Goal: Task Accomplishment & Management: Use online tool/utility

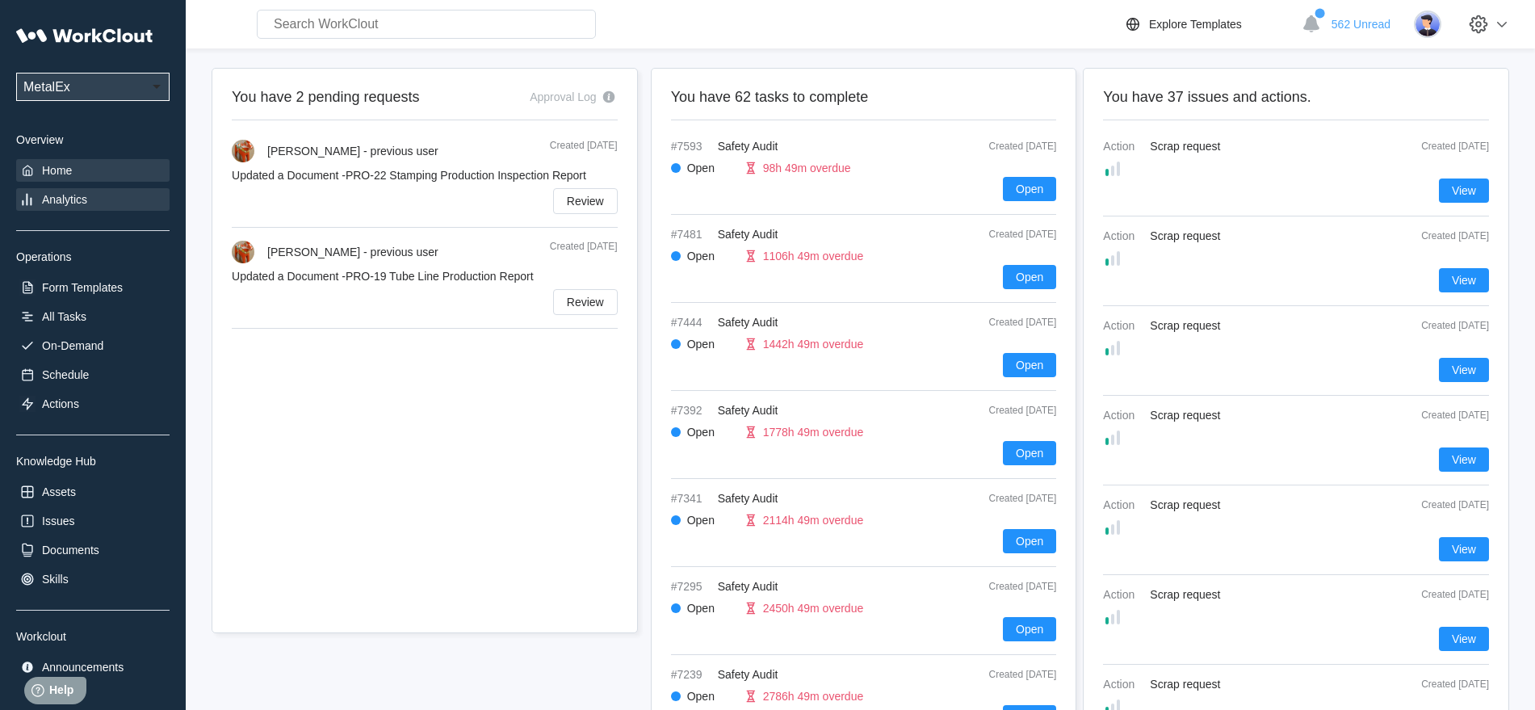
click at [67, 197] on div "Analytics" at bounding box center [64, 199] width 45 height 13
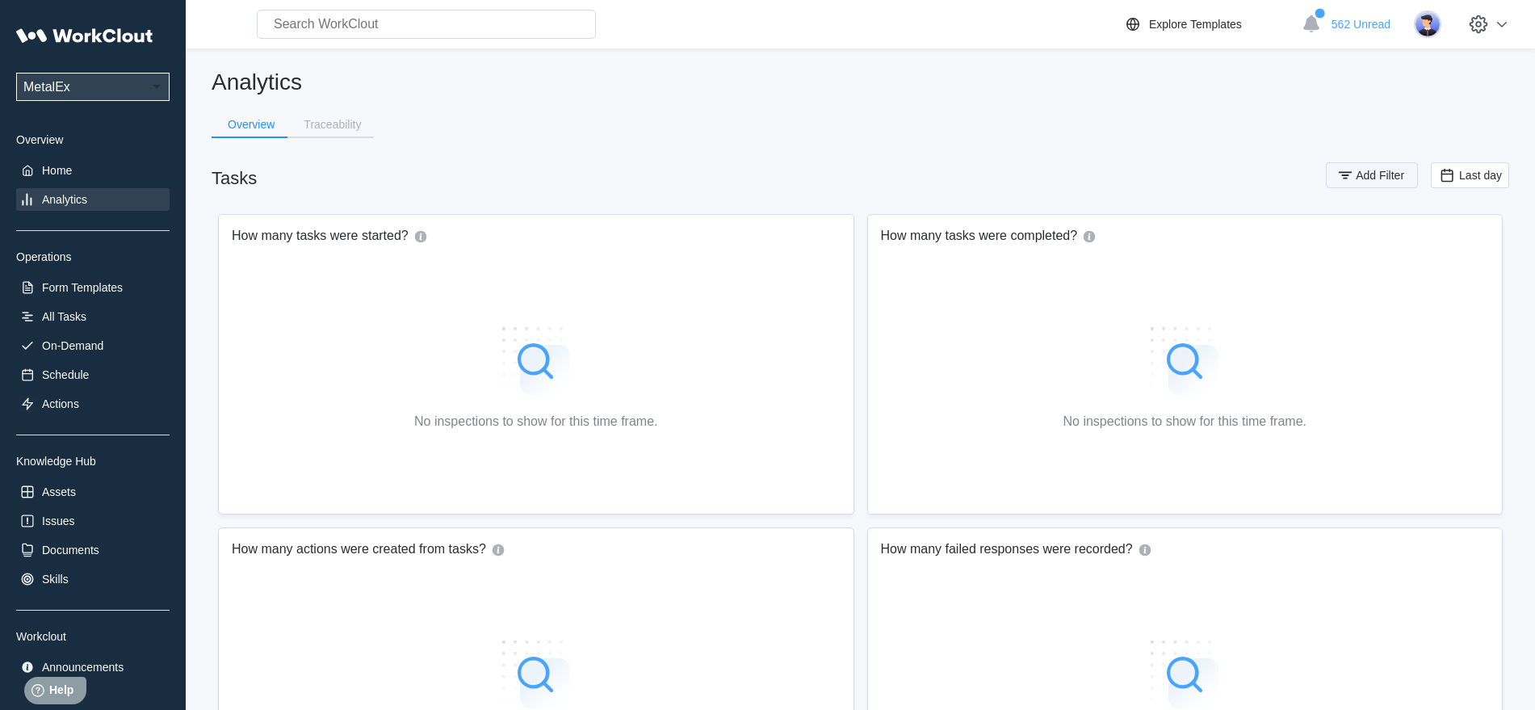
click at [1369, 173] on span "Add Filter" at bounding box center [1380, 175] width 48 height 11
click at [1016, 237] on icon at bounding box center [1024, 239] width 18 height 18
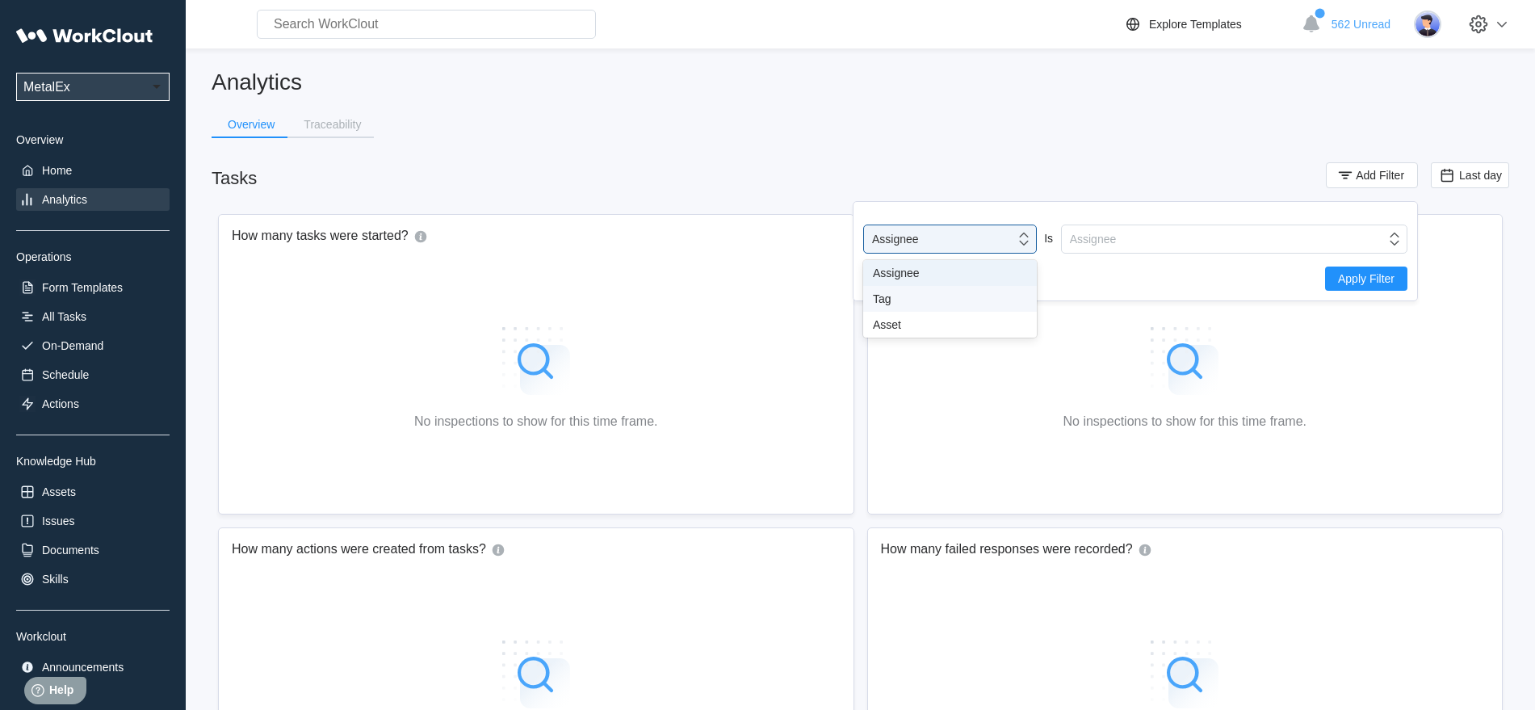
click at [941, 297] on div "Tag" at bounding box center [950, 298] width 154 height 13
click at [1388, 240] on icon at bounding box center [1395, 239] width 18 height 18
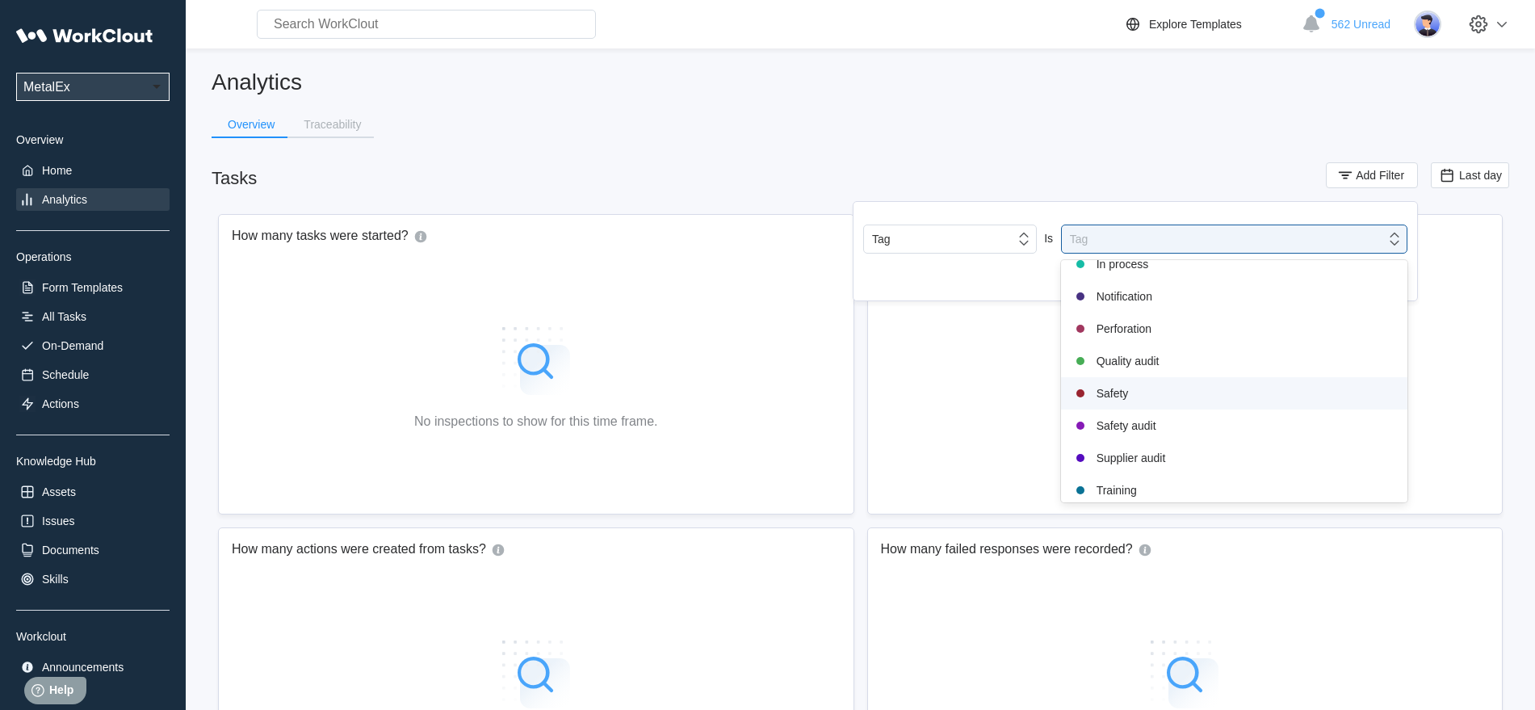
scroll to position [339, 0]
click at [1122, 390] on div "Safety audit" at bounding box center [1234, 388] width 327 height 19
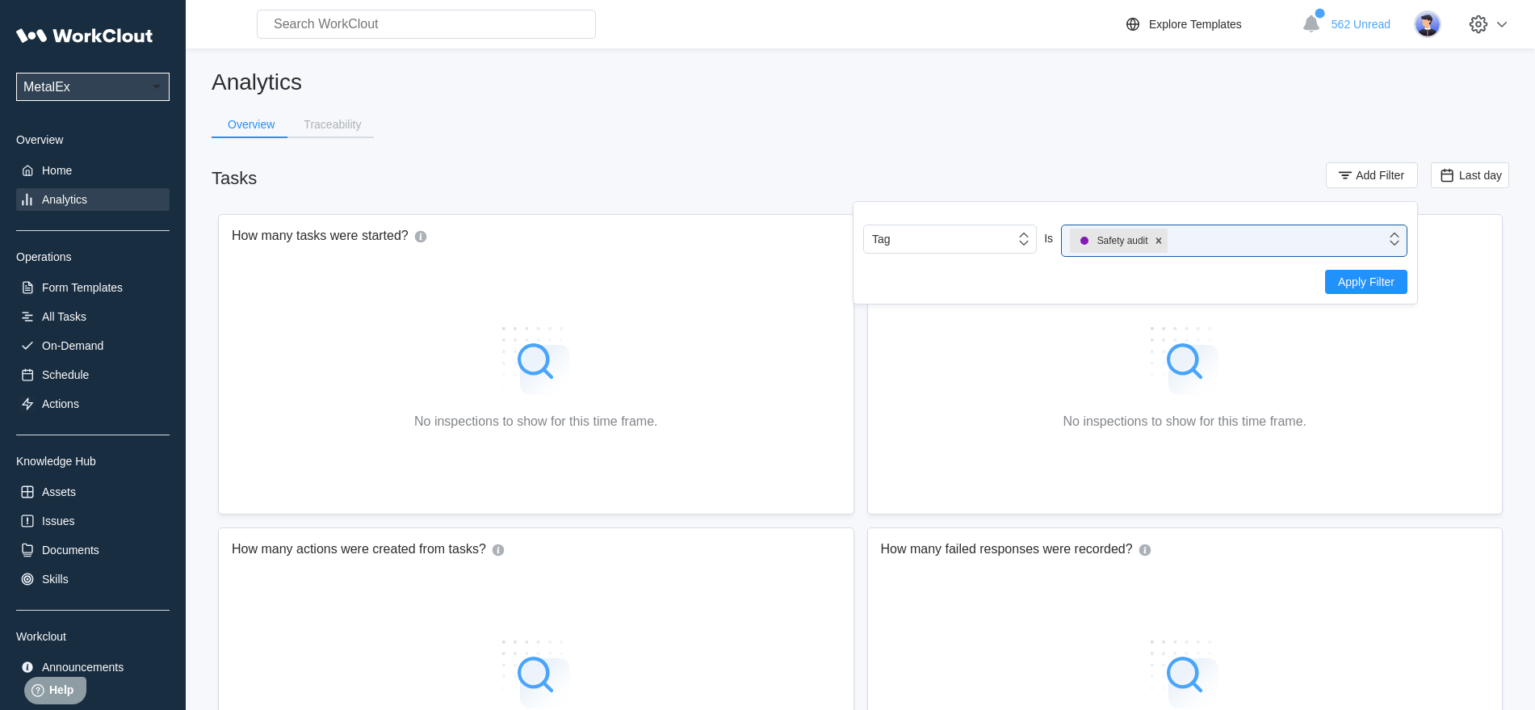
click at [1366, 284] on span "Apply Filter" at bounding box center [1366, 281] width 57 height 11
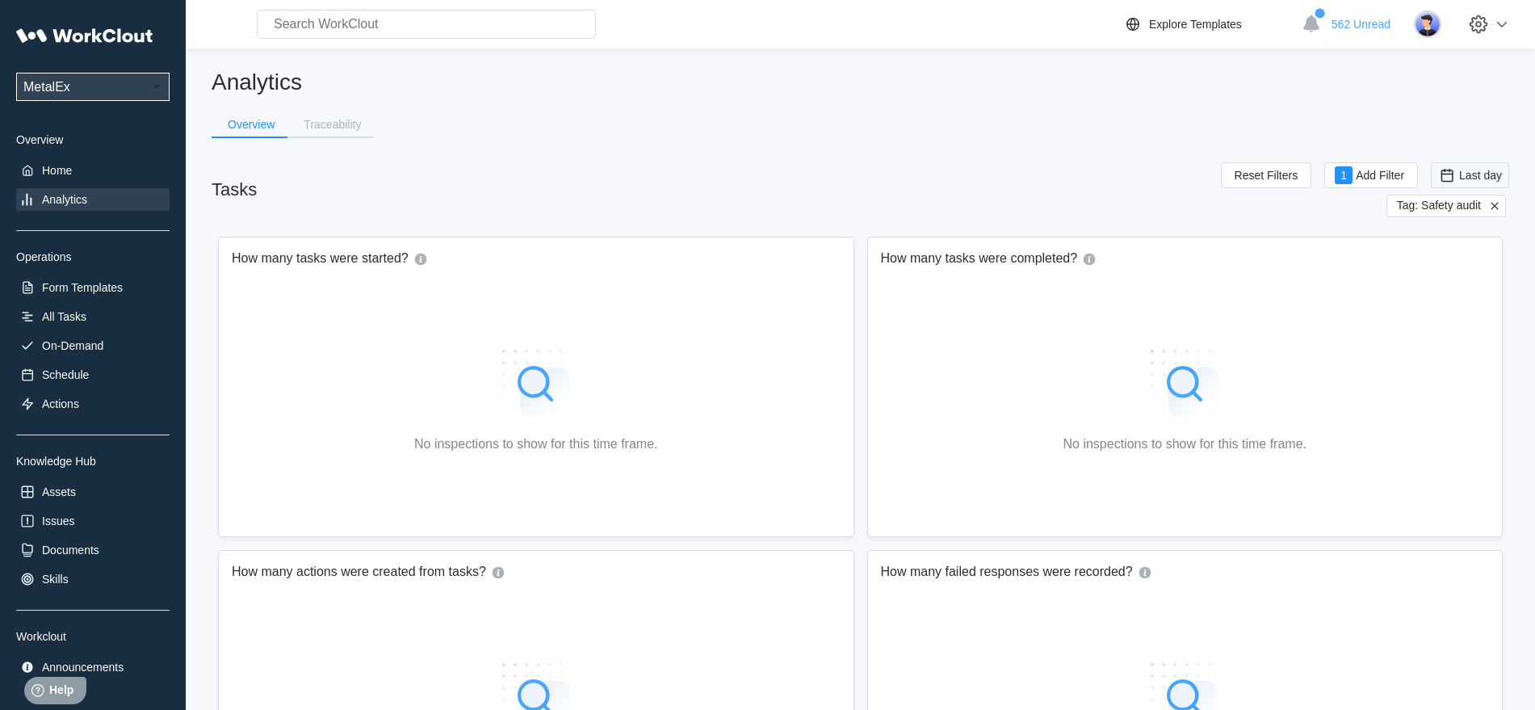
click at [1482, 182] on div "Last day" at bounding box center [1470, 175] width 64 height 18
click at [1449, 325] on div "Last day Last 7 days Last 15 days Last 30 days Last 6 months Custom" at bounding box center [1469, 273] width 101 height 157
click at [1465, 179] on span "Last day" at bounding box center [1480, 175] width 43 height 13
click at [1465, 174] on span "Last day" at bounding box center [1480, 175] width 43 height 13
click at [1453, 338] on div "Custom" at bounding box center [1445, 337] width 39 height 13
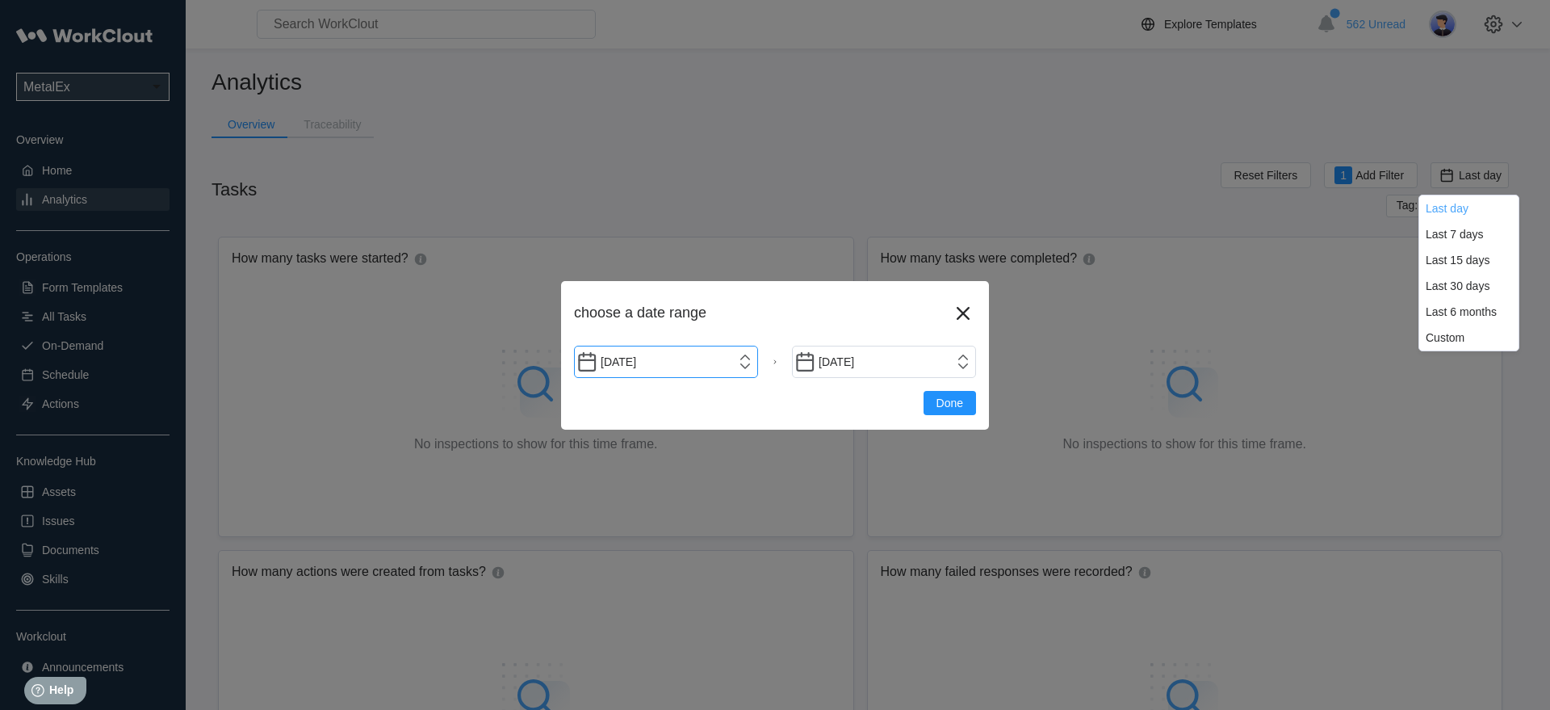
click at [747, 360] on input "[DATE]" at bounding box center [666, 362] width 184 height 32
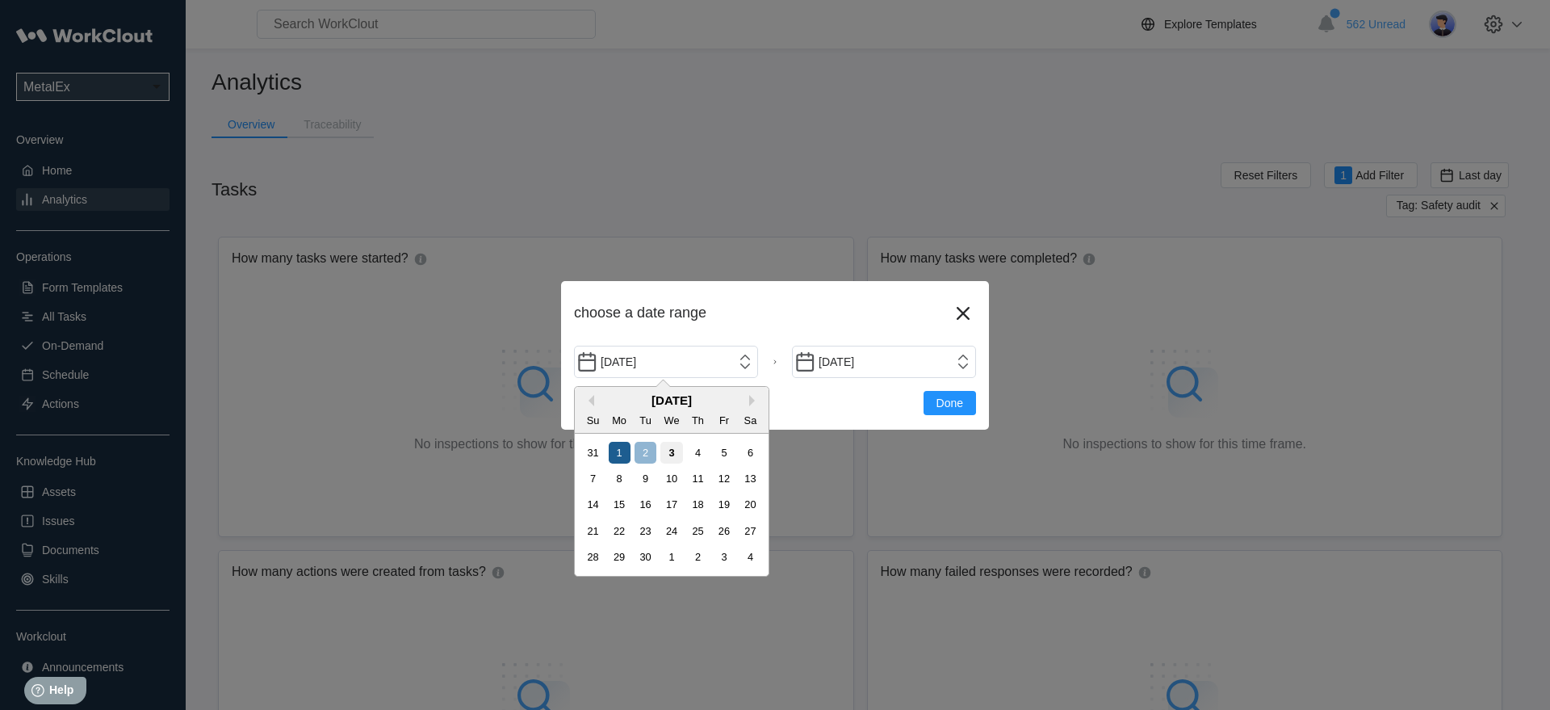
click at [618, 453] on div "1" at bounding box center [620, 453] width 22 height 22
type input "[DATE]"
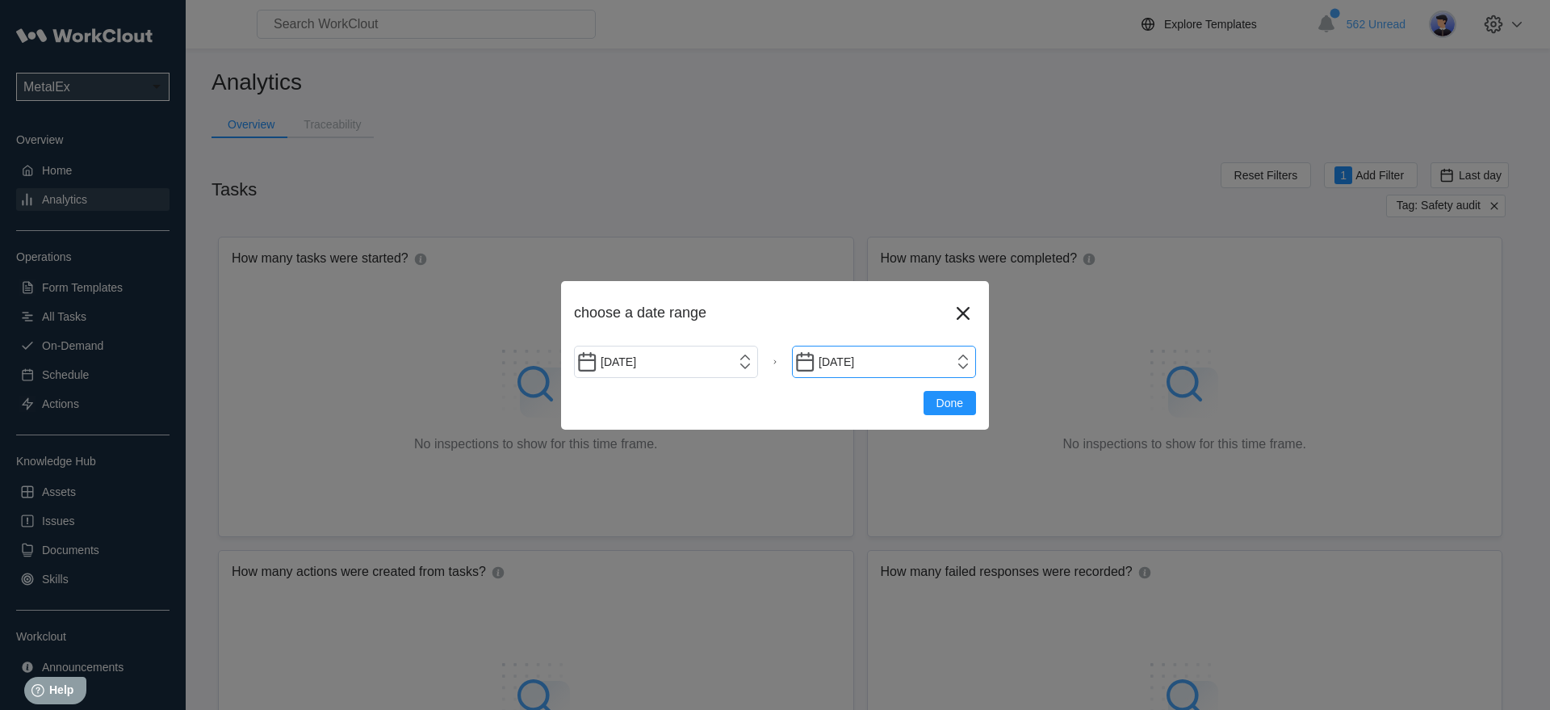
click at [967, 367] on input "[DATE]" at bounding box center [884, 362] width 184 height 32
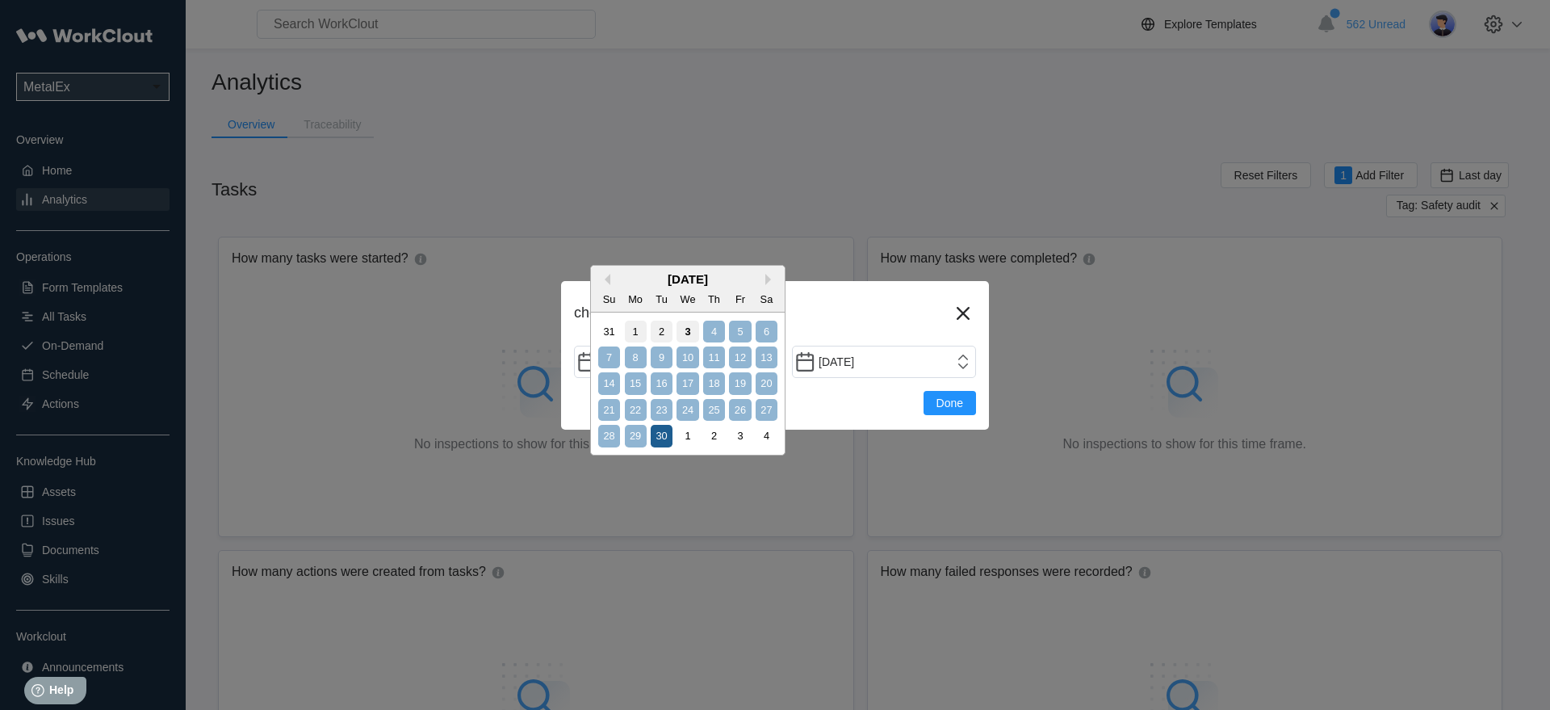
click at [662, 430] on div "30" at bounding box center [662, 436] width 22 height 22
type input "[DATE]"
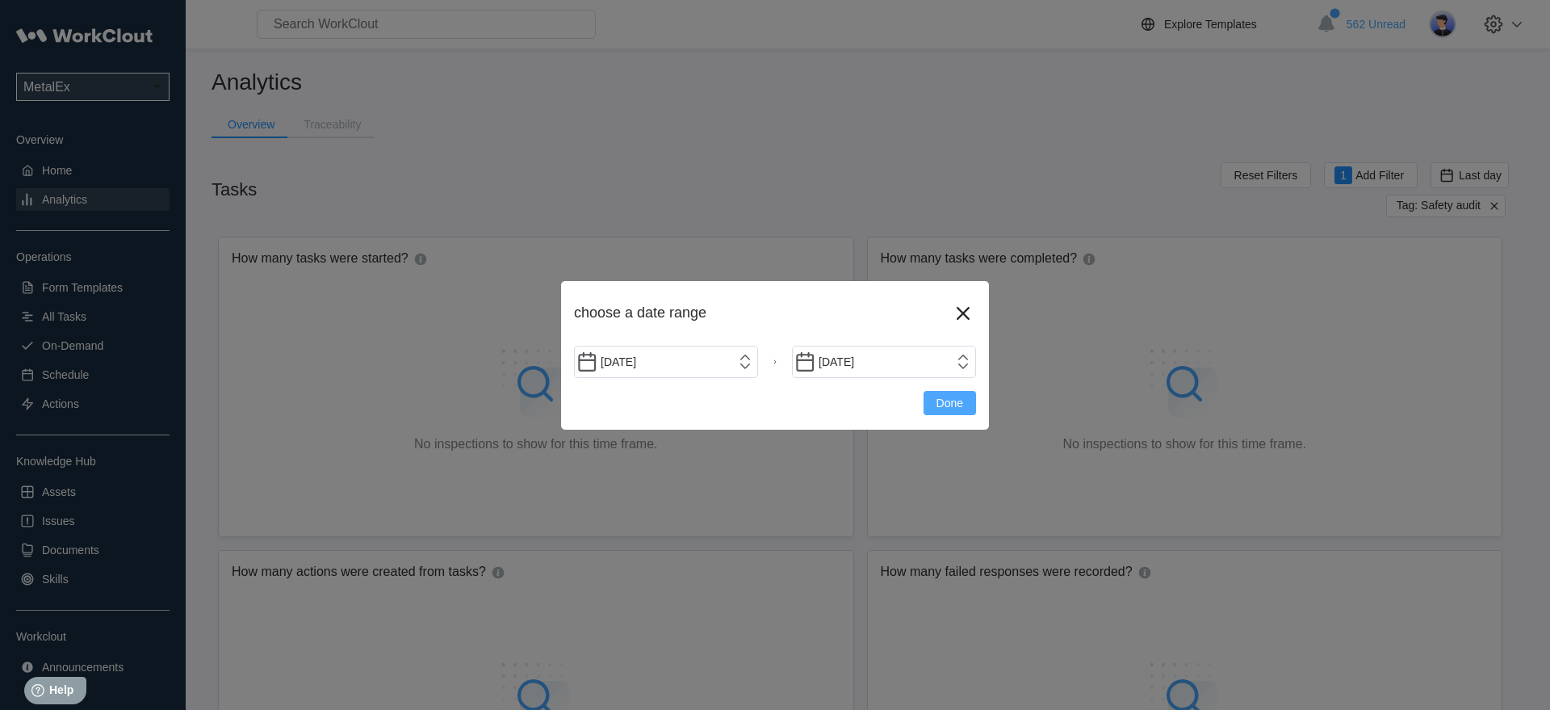
click at [937, 397] on span "Done" at bounding box center [950, 402] width 27 height 11
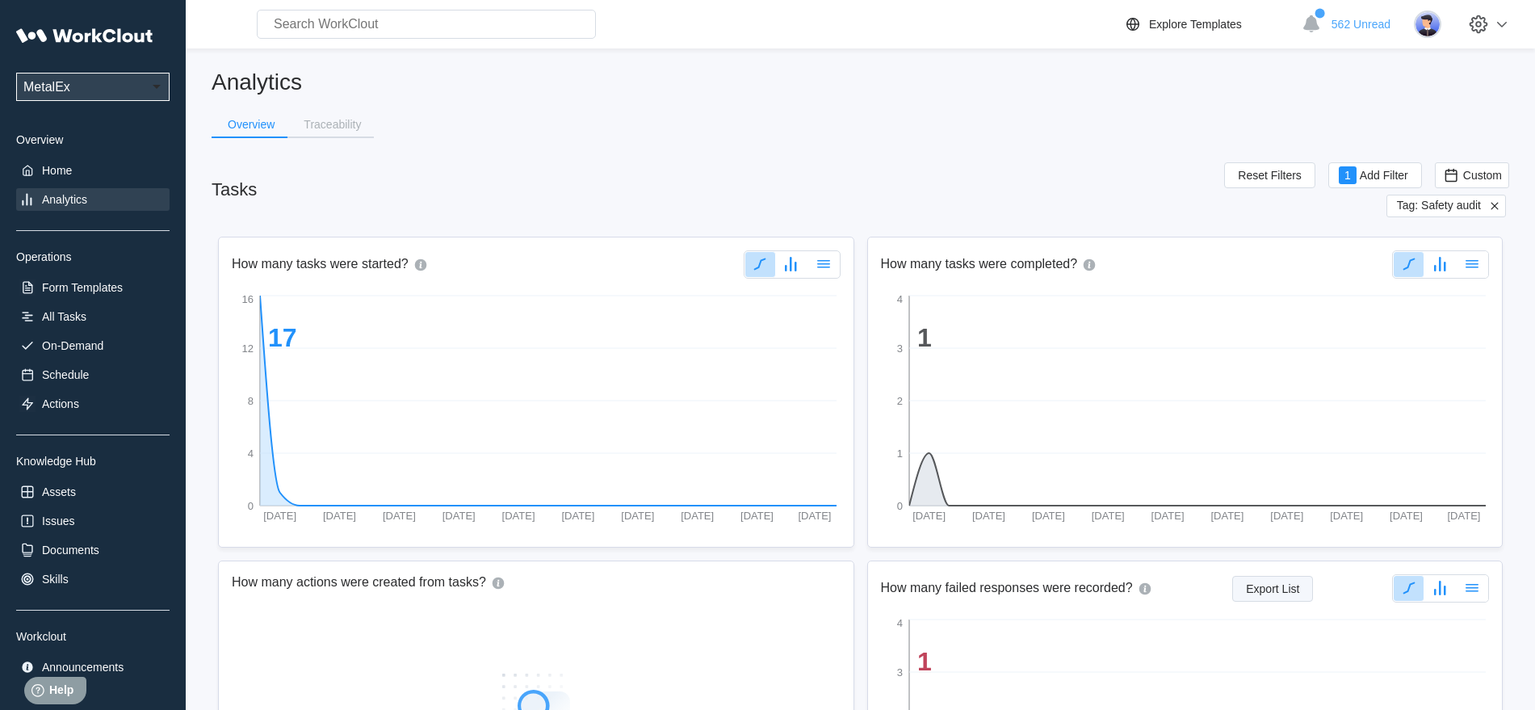
click at [1256, 591] on span "Export List" at bounding box center [1272, 588] width 53 height 11
